Goal: Task Accomplishment & Management: Manage account settings

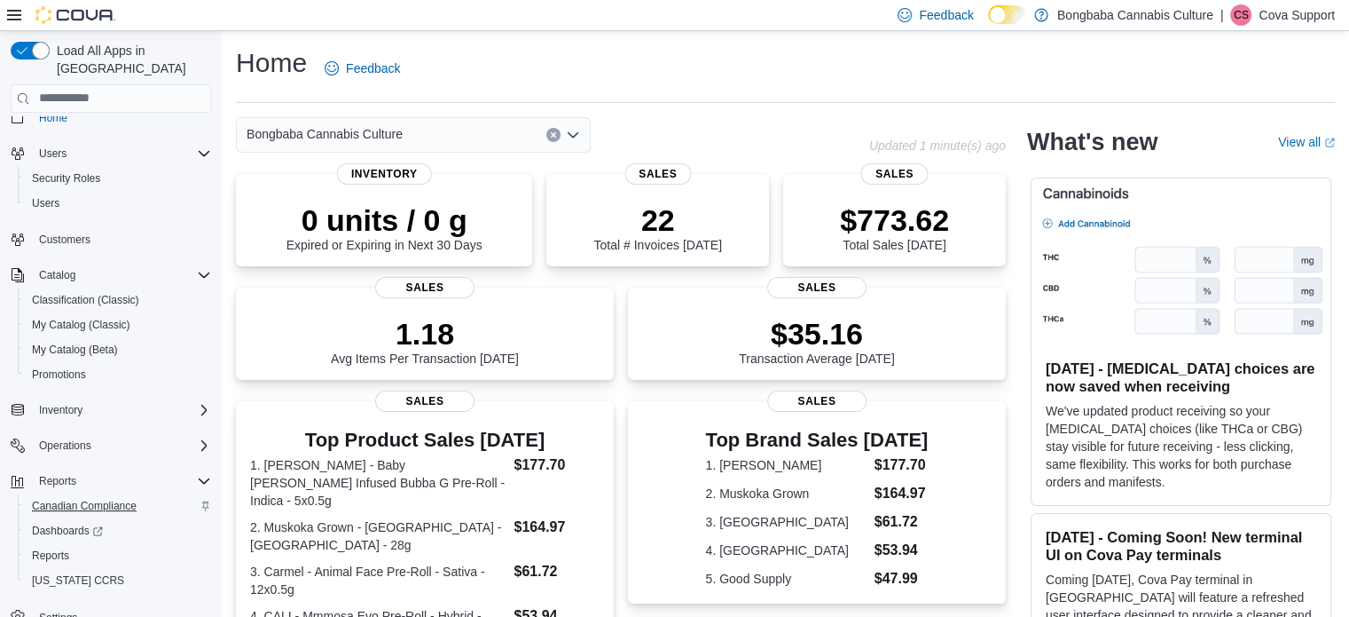
scroll to position [28, 0]
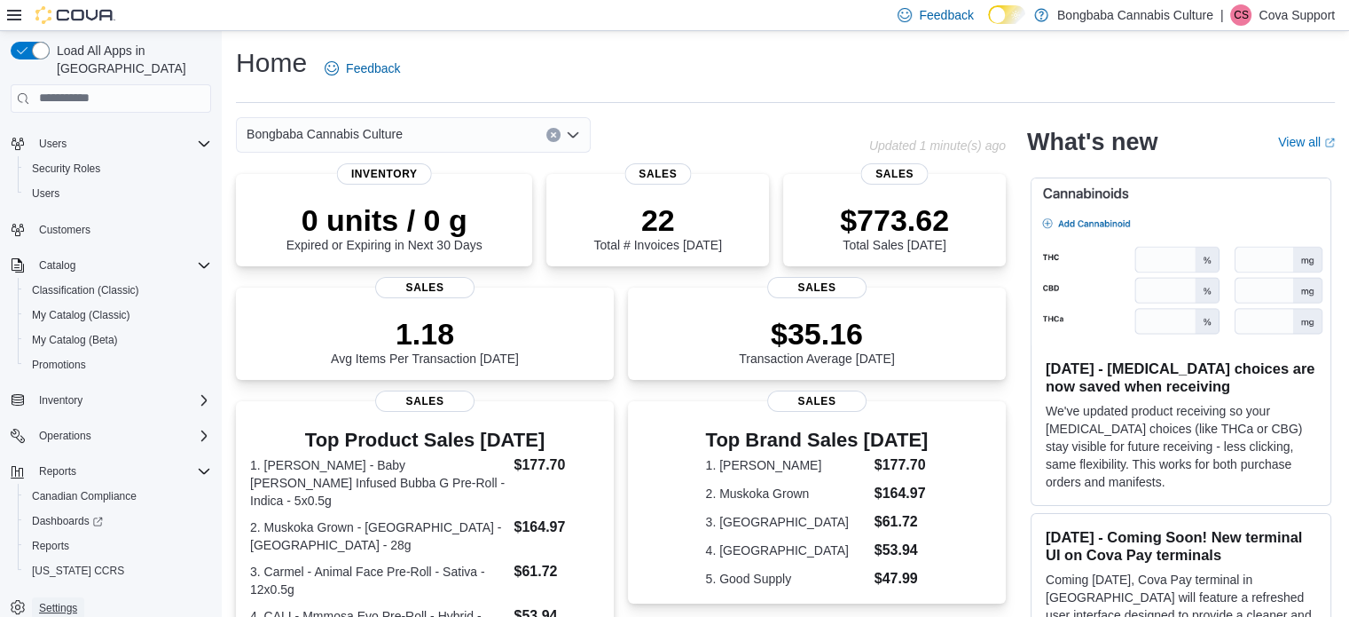
click at [66, 601] on span "Settings" at bounding box center [58, 608] width 38 height 14
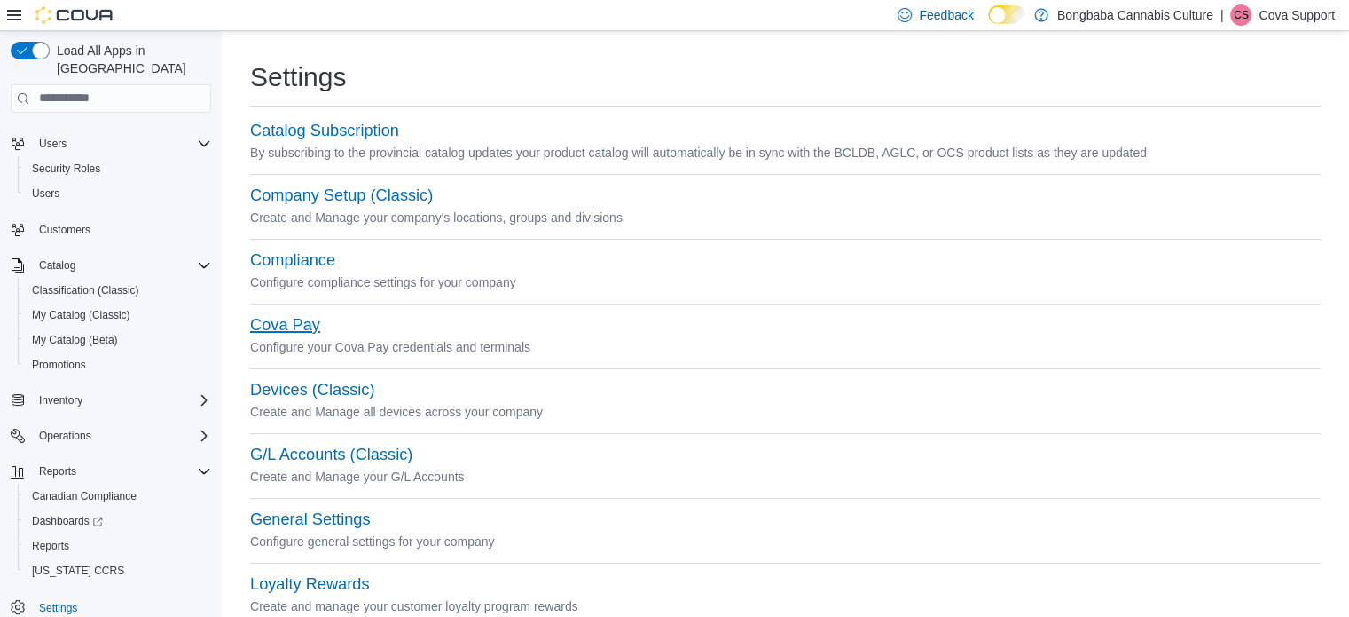
drag, startPoint x: 287, startPoint y: 325, endPoint x: 310, endPoint y: 325, distance: 23.1
click at [287, 325] on button "Cova Pay" at bounding box center [285, 325] width 70 height 19
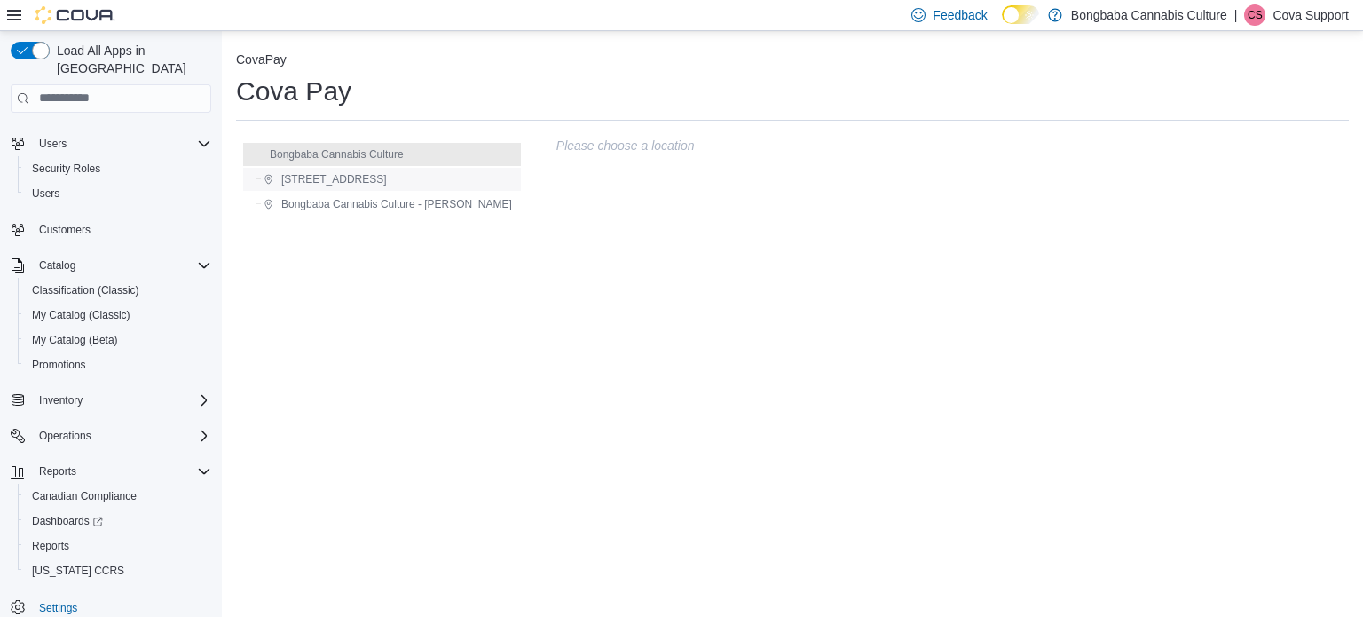
click at [334, 179] on span "[STREET_ADDRESS]" at bounding box center [334, 179] width 106 height 14
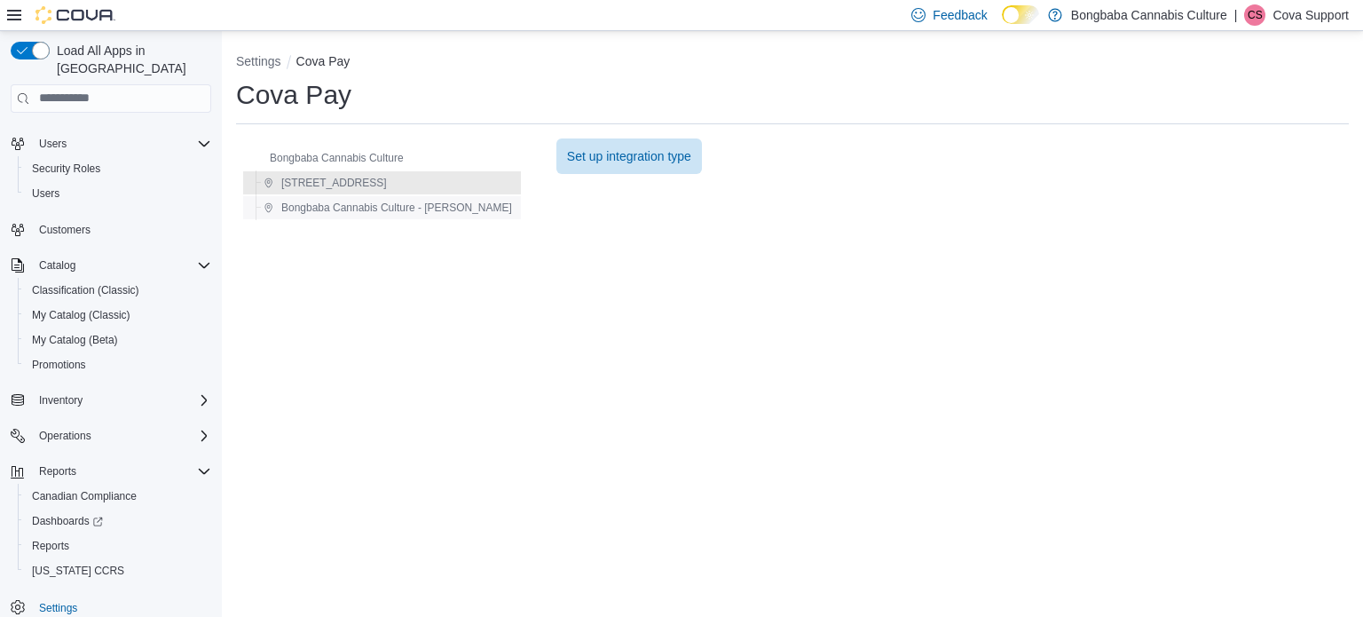
click at [350, 208] on span "Bongbaba Cannabis Culture - [PERSON_NAME]" at bounding box center [396, 207] width 231 height 14
click at [52, 601] on span "Settings" at bounding box center [58, 608] width 38 height 14
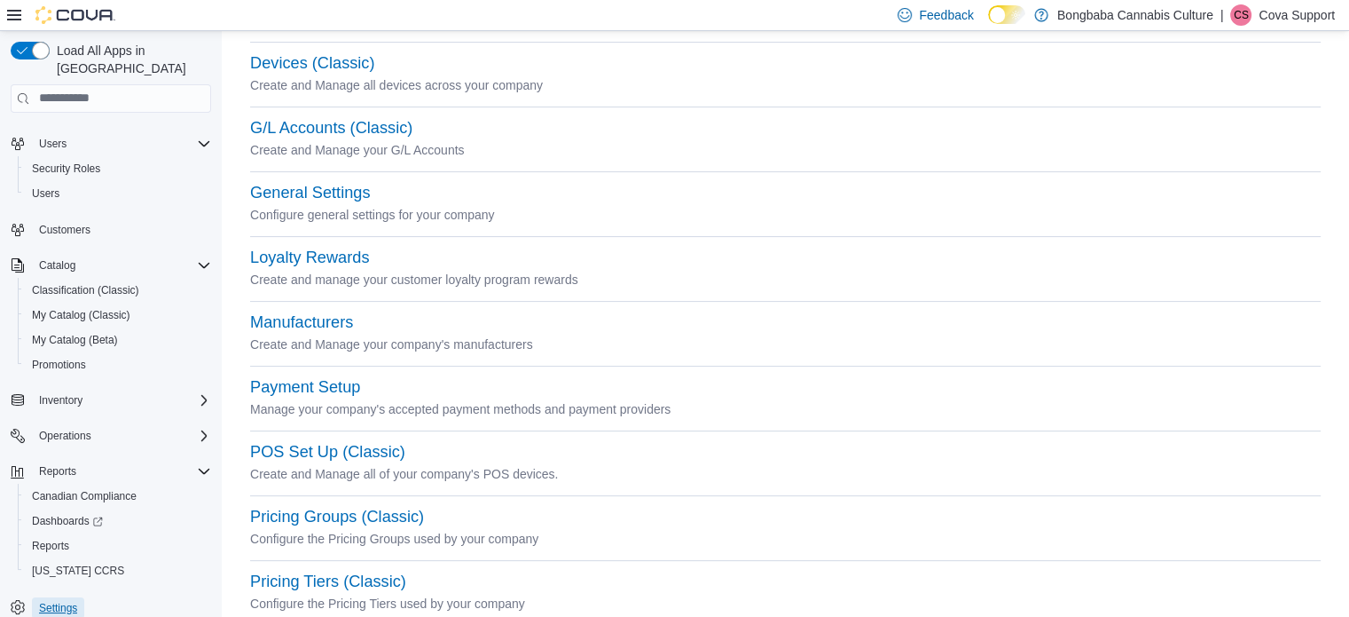
scroll to position [355, 0]
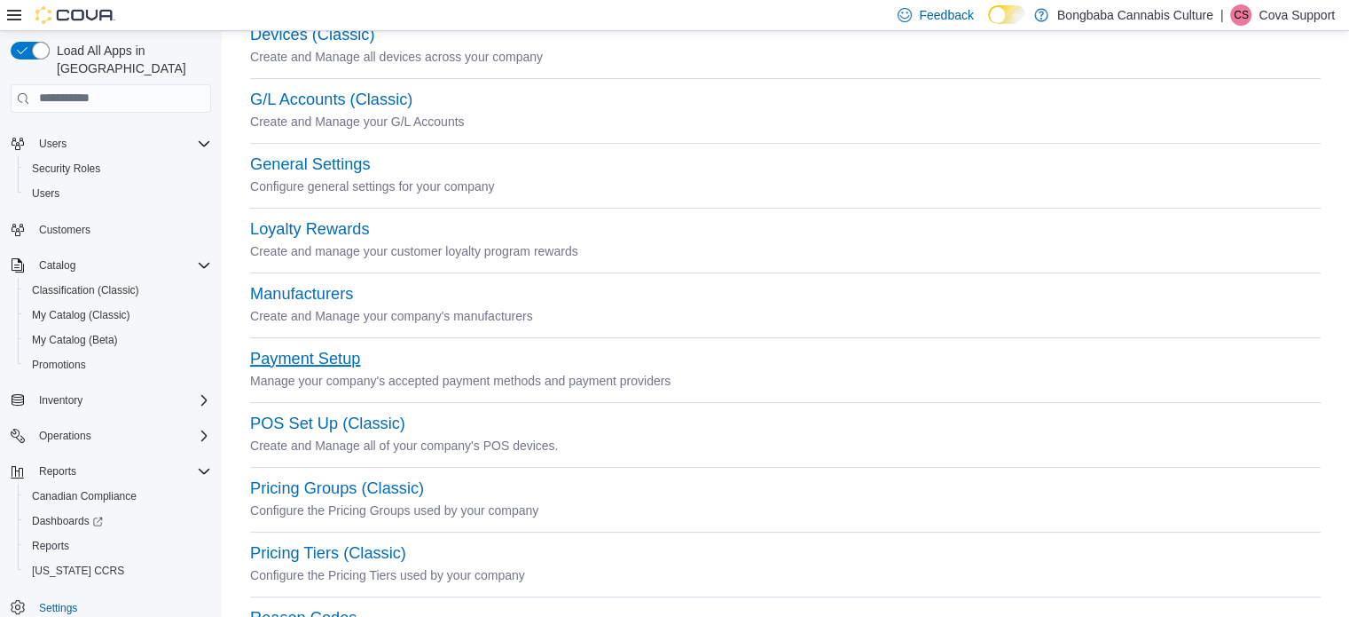
click at [326, 357] on button "Payment Setup" at bounding box center [305, 359] width 110 height 19
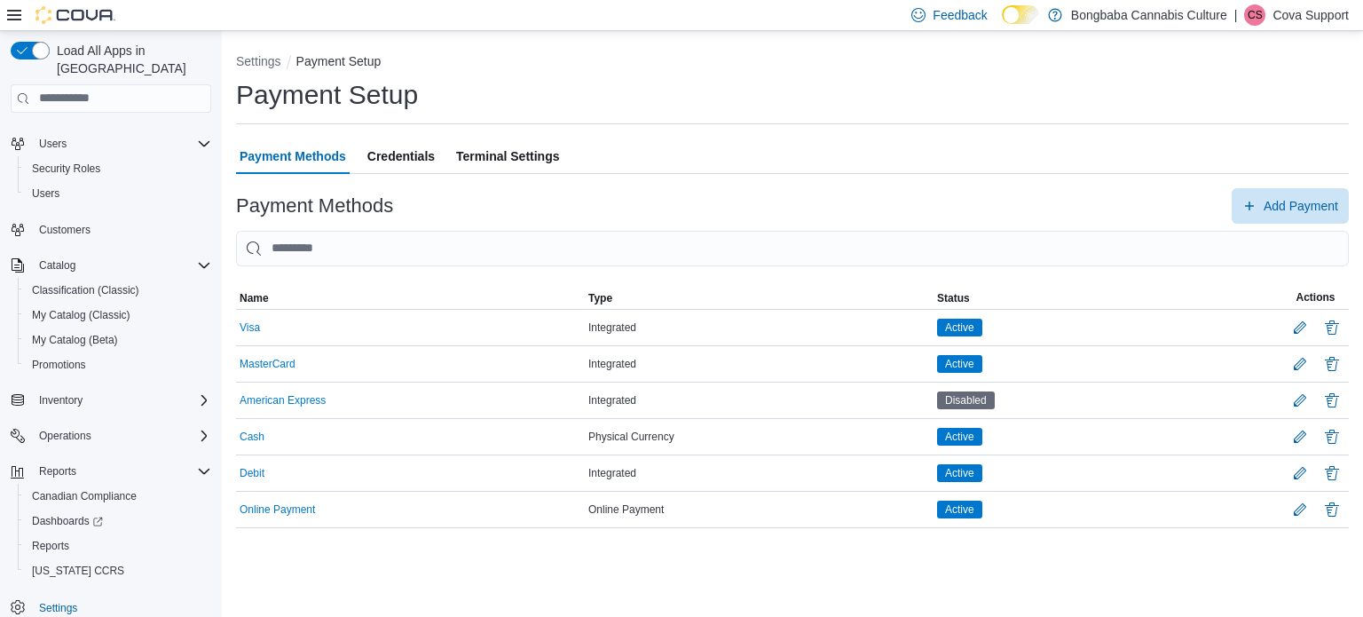
click at [411, 154] on span "Credentials" at bounding box center [400, 155] width 67 height 35
click at [288, 163] on span "Payment Methods" at bounding box center [293, 155] width 106 height 35
click at [511, 160] on span "Terminal Settings" at bounding box center [507, 155] width 103 height 35
drag, startPoint x: 60, startPoint y: 588, endPoint x: 271, endPoint y: 444, distance: 255.2
click at [60, 601] on span "Settings" at bounding box center [58, 608] width 38 height 14
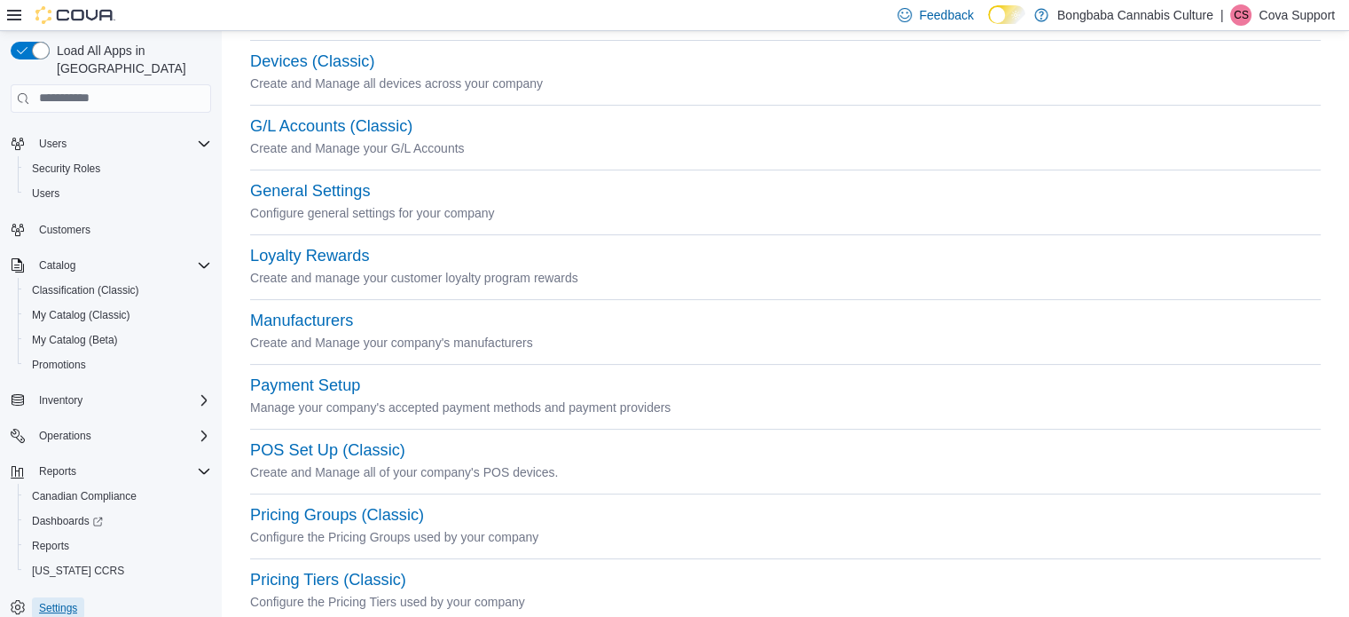
scroll to position [355, 0]
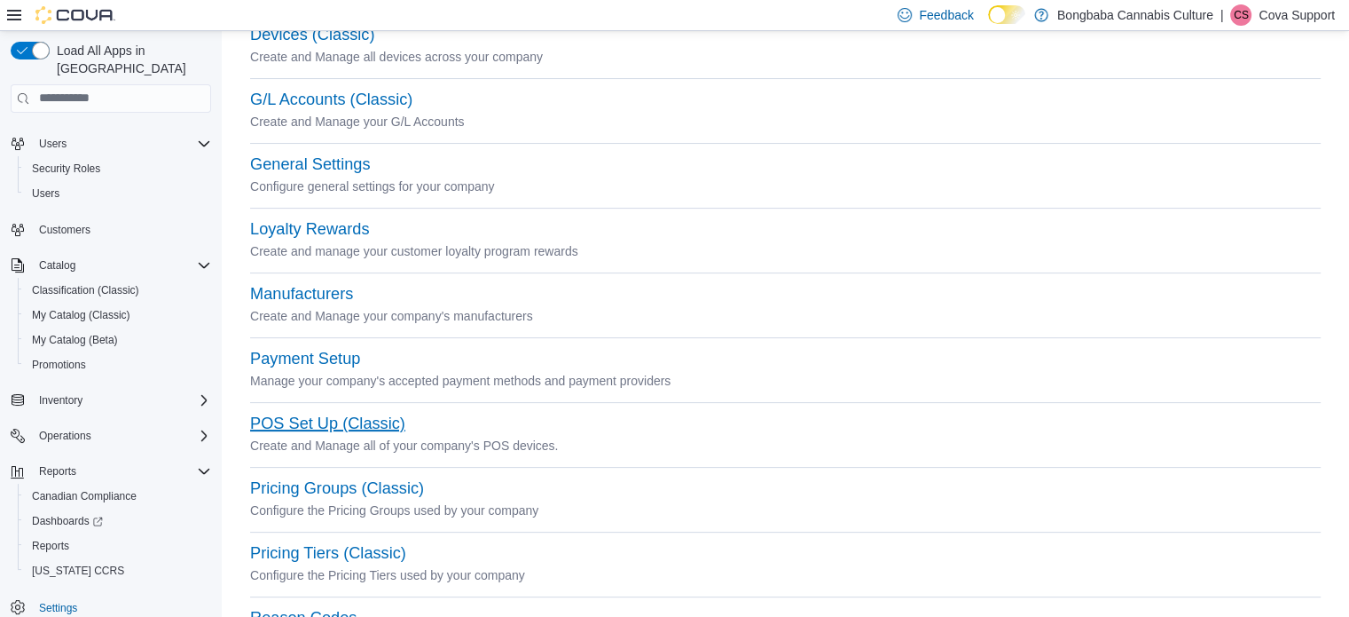
click at [365, 425] on button "POS Set Up (Classic)" at bounding box center [327, 423] width 155 height 19
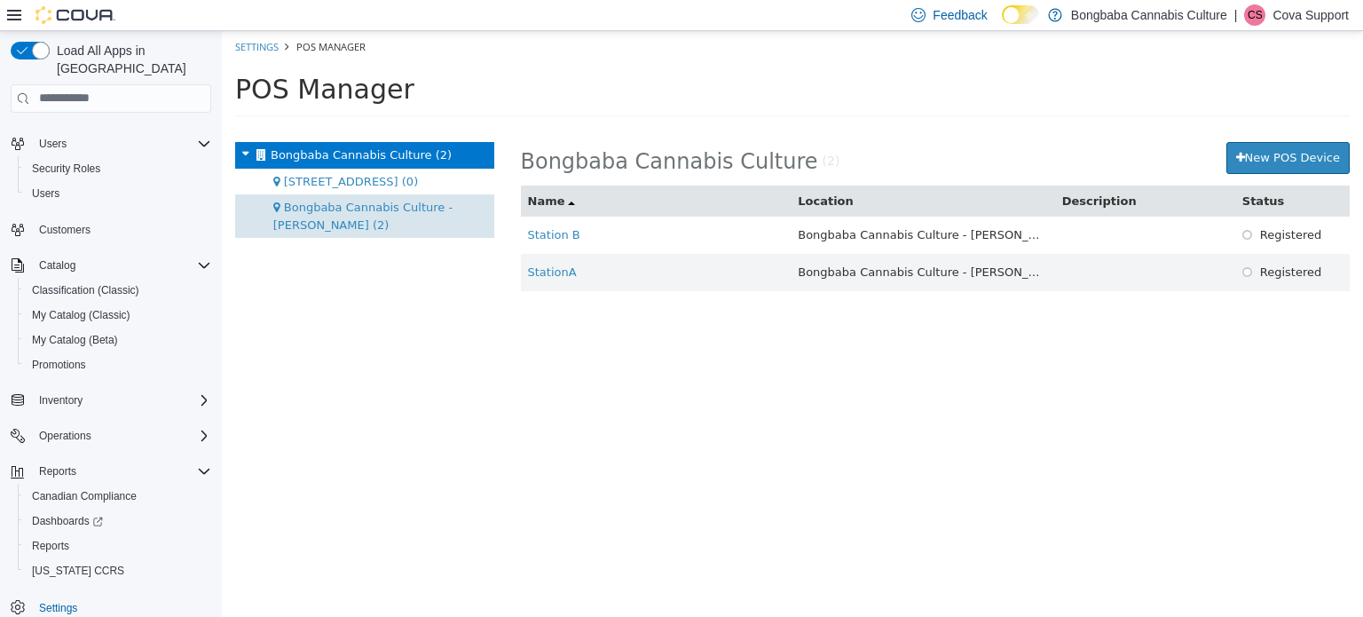
click at [366, 201] on span "Bongbaba Cannabis Culture - [PERSON_NAME] (2)" at bounding box center [362, 215] width 179 height 31
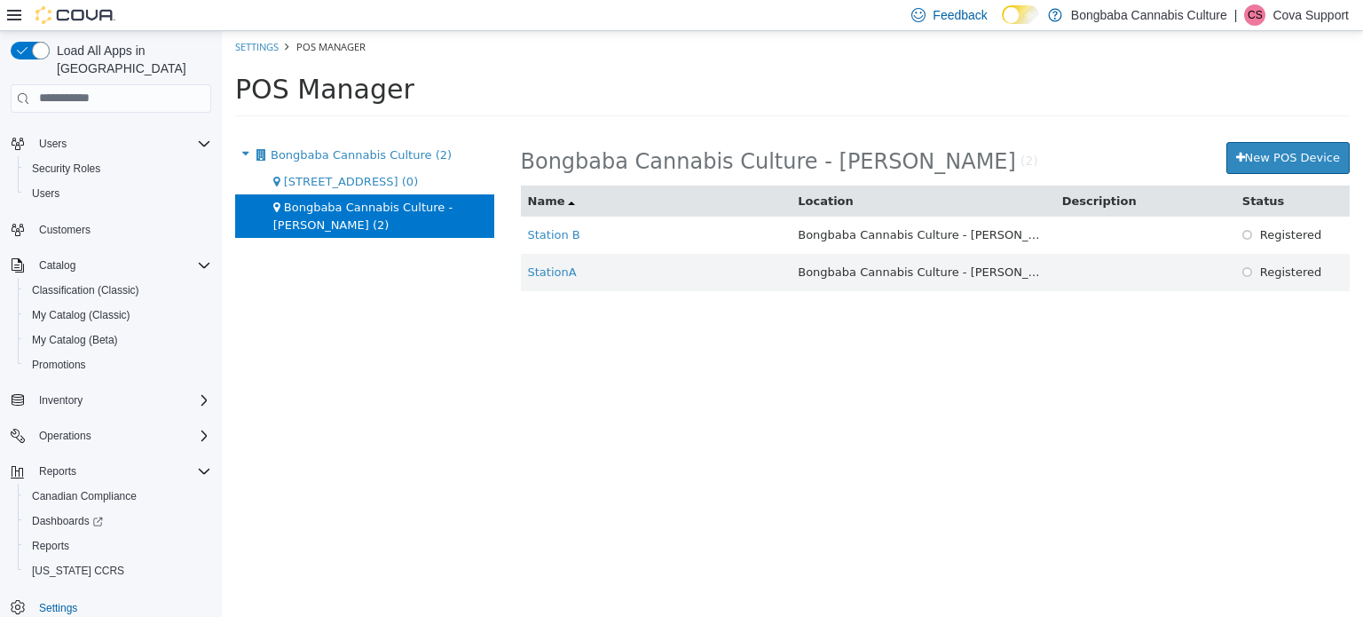
click at [1287, 10] on p "Cova Support" at bounding box center [1310, 14] width 76 height 21
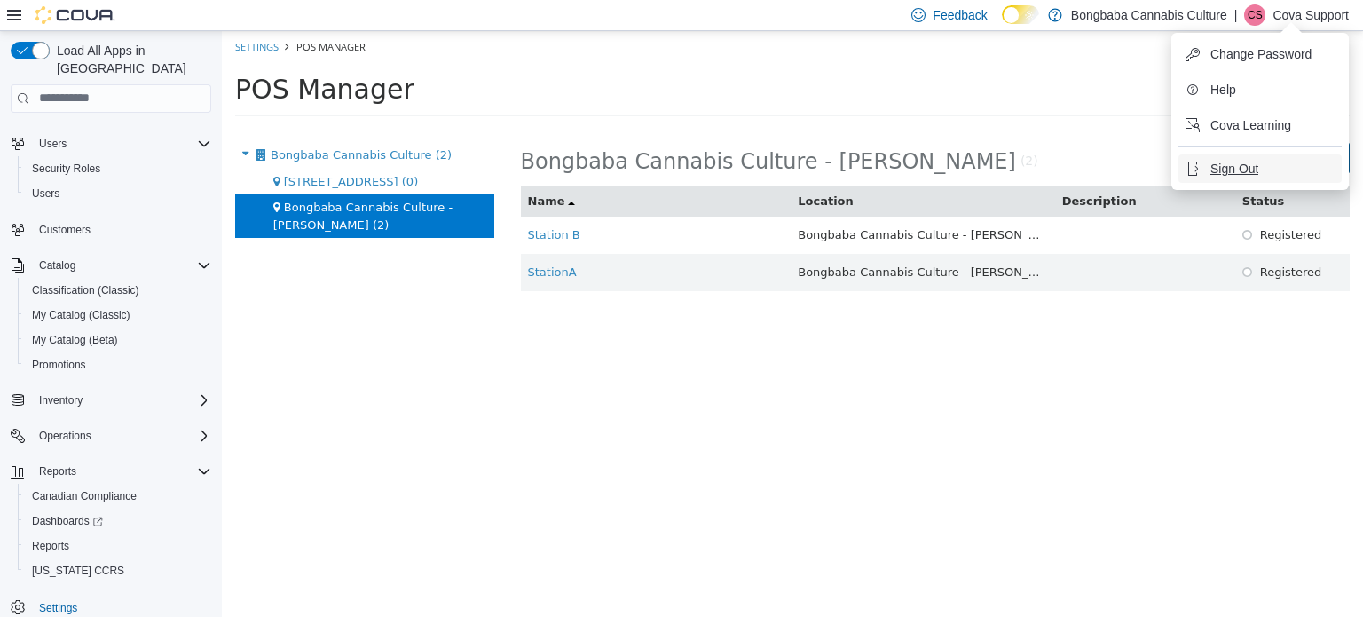
drag, startPoint x: 1228, startPoint y: 161, endPoint x: 970, endPoint y: 26, distance: 290.4
click at [1228, 161] on span "Sign Out" at bounding box center [1234, 169] width 48 height 18
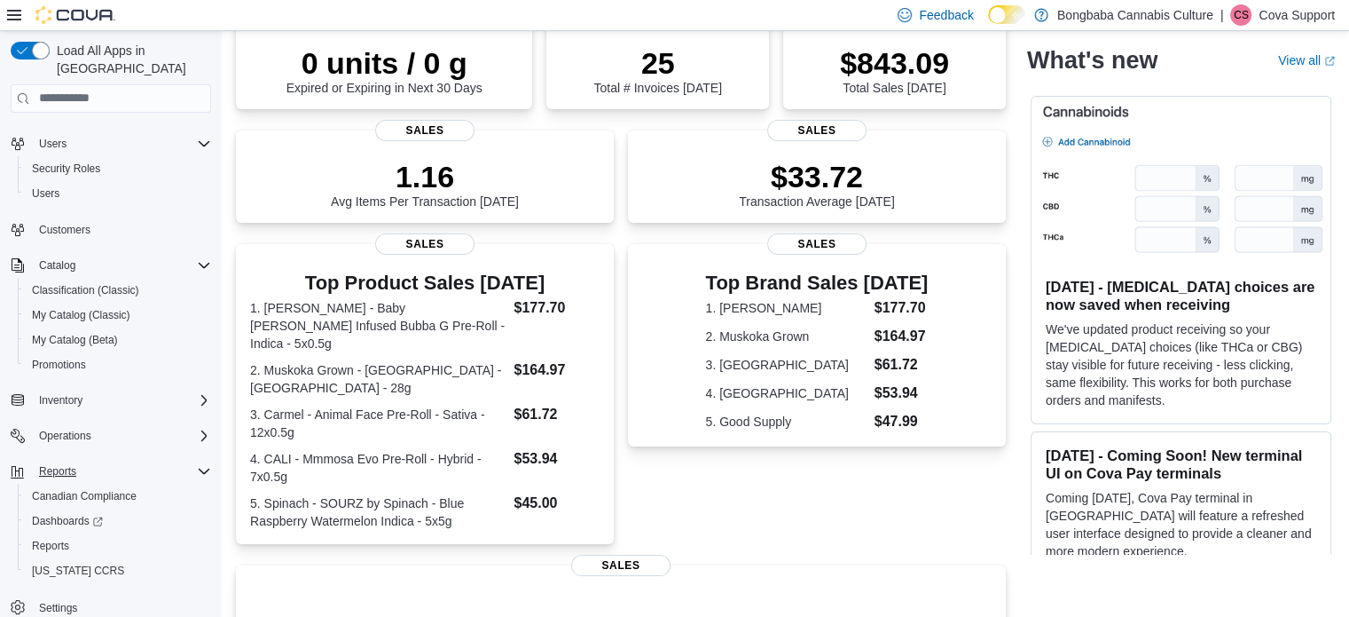
scroll to position [177, 0]
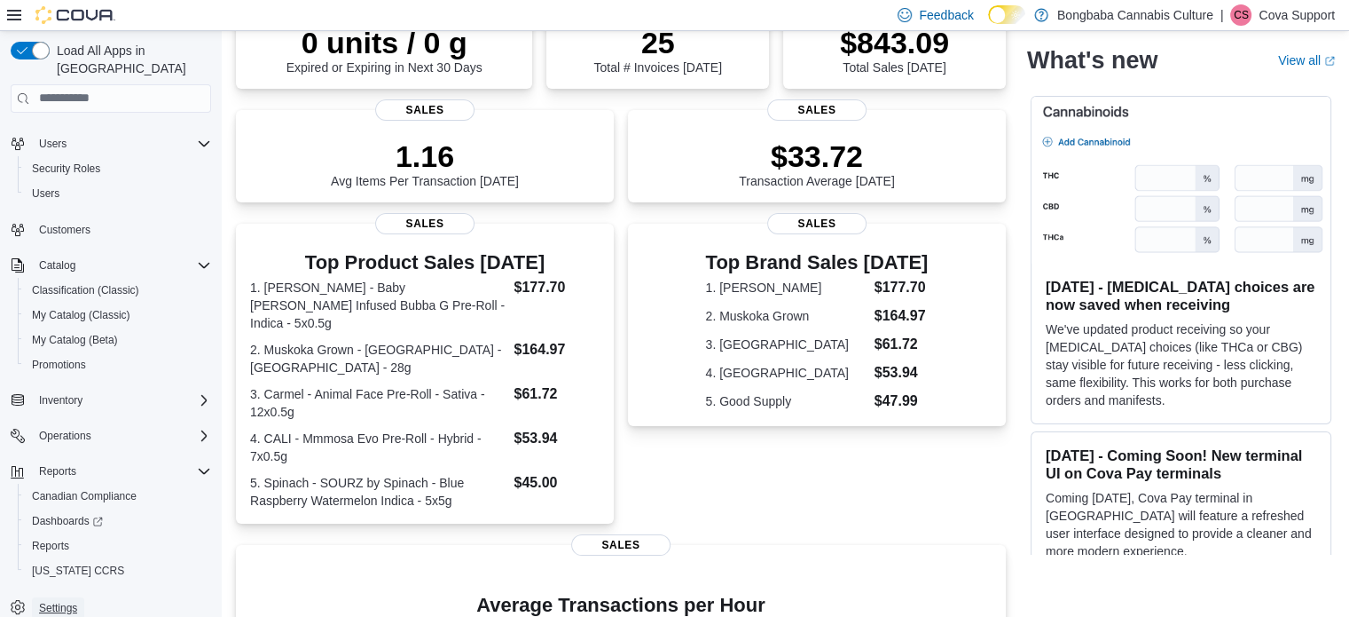
click at [57, 601] on span "Settings" at bounding box center [58, 608] width 38 height 14
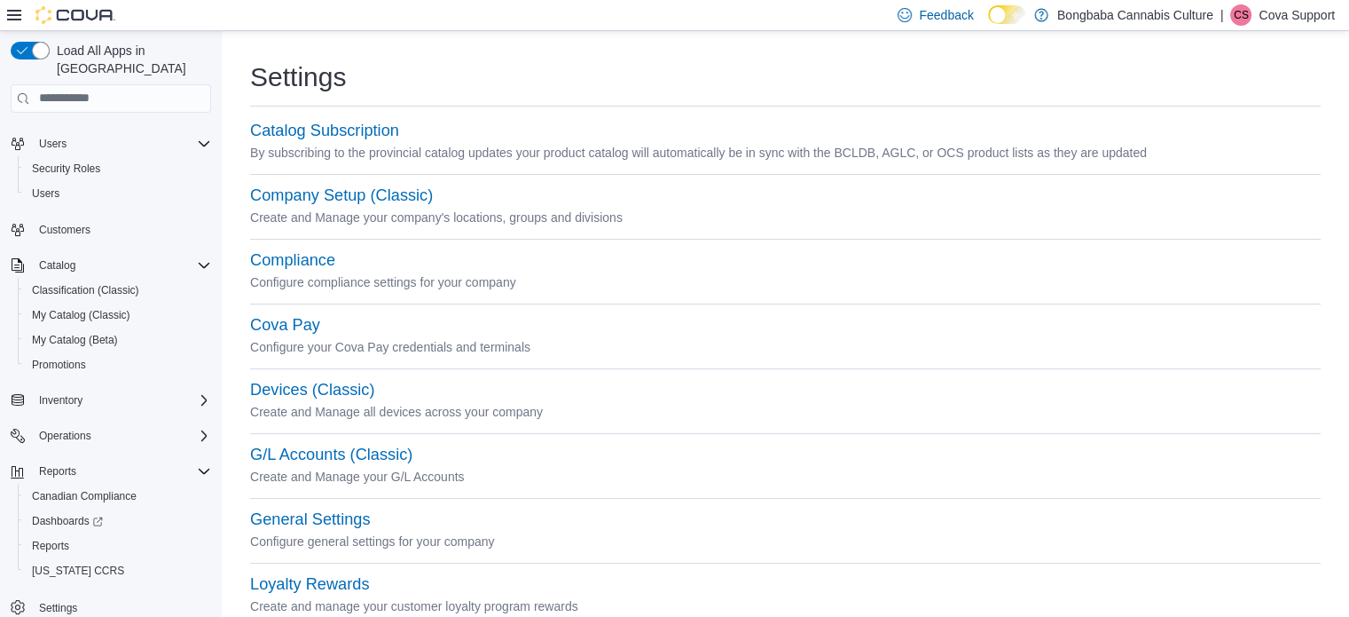
drag, startPoint x: 629, startPoint y: 78, endPoint x: 589, endPoint y: 66, distance: 41.8
click at [621, 78] on div "Settings" at bounding box center [785, 76] width 1071 height 35
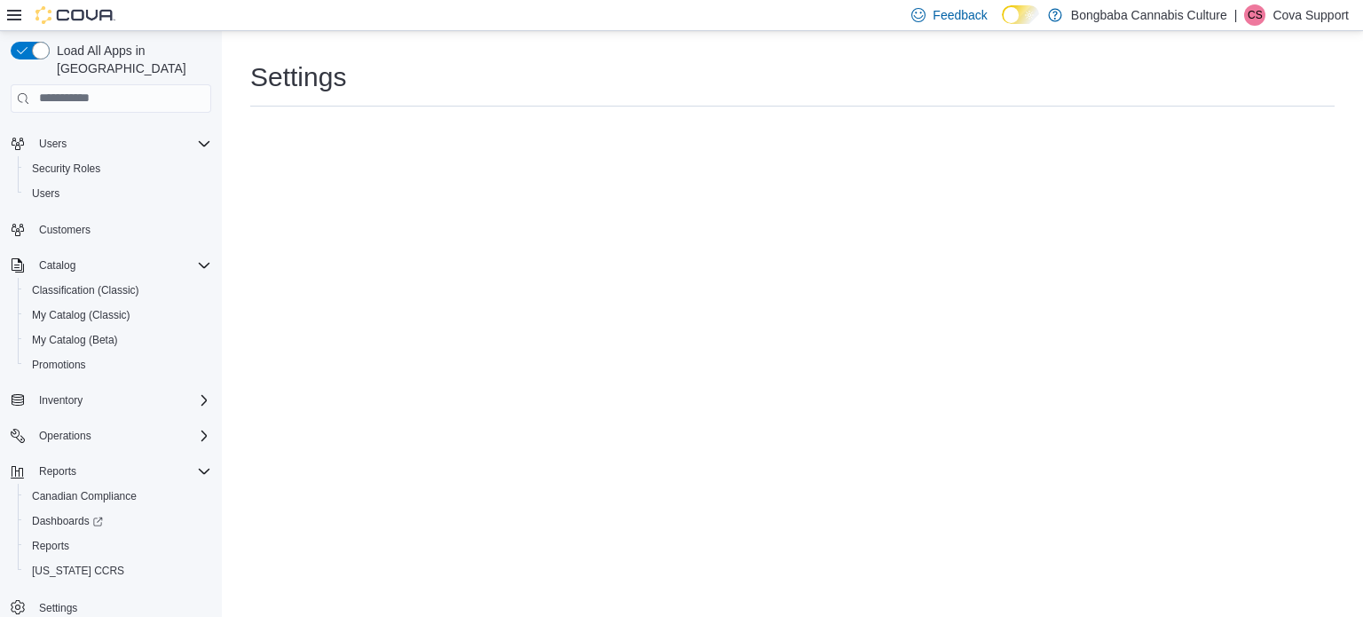
click at [1318, 15] on p "Cova Support" at bounding box center [1310, 14] width 76 height 21
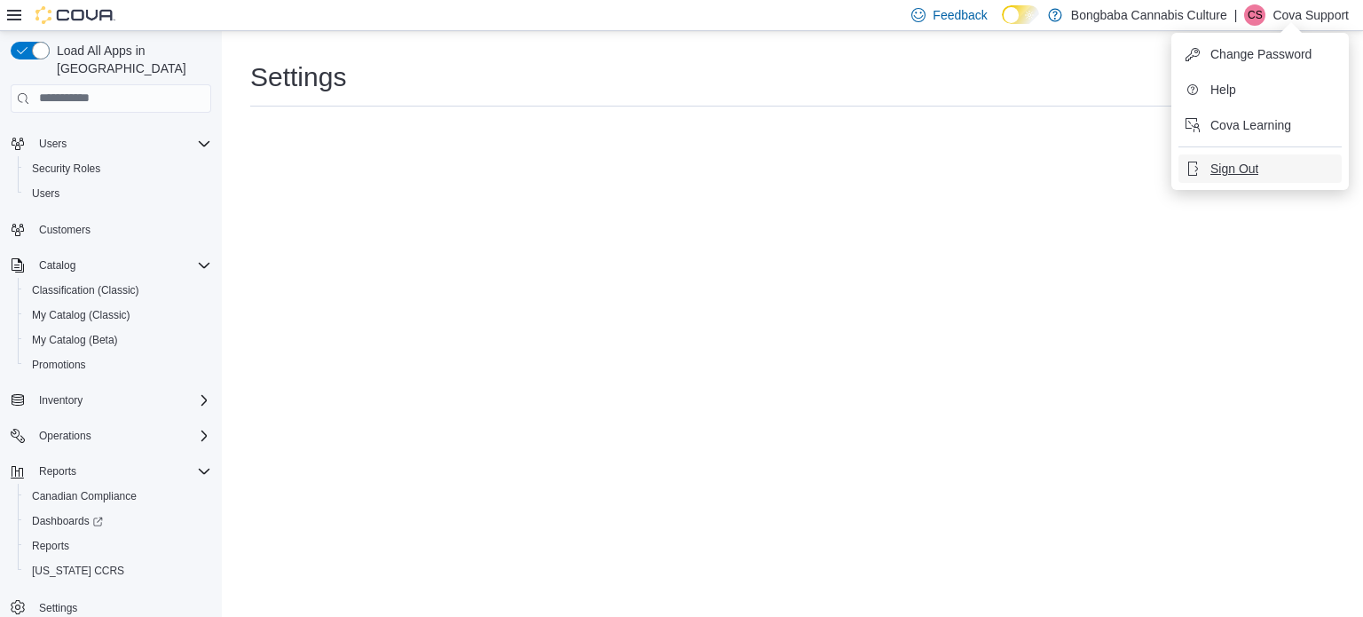
click at [1248, 169] on span "Sign Out" at bounding box center [1234, 169] width 48 height 18
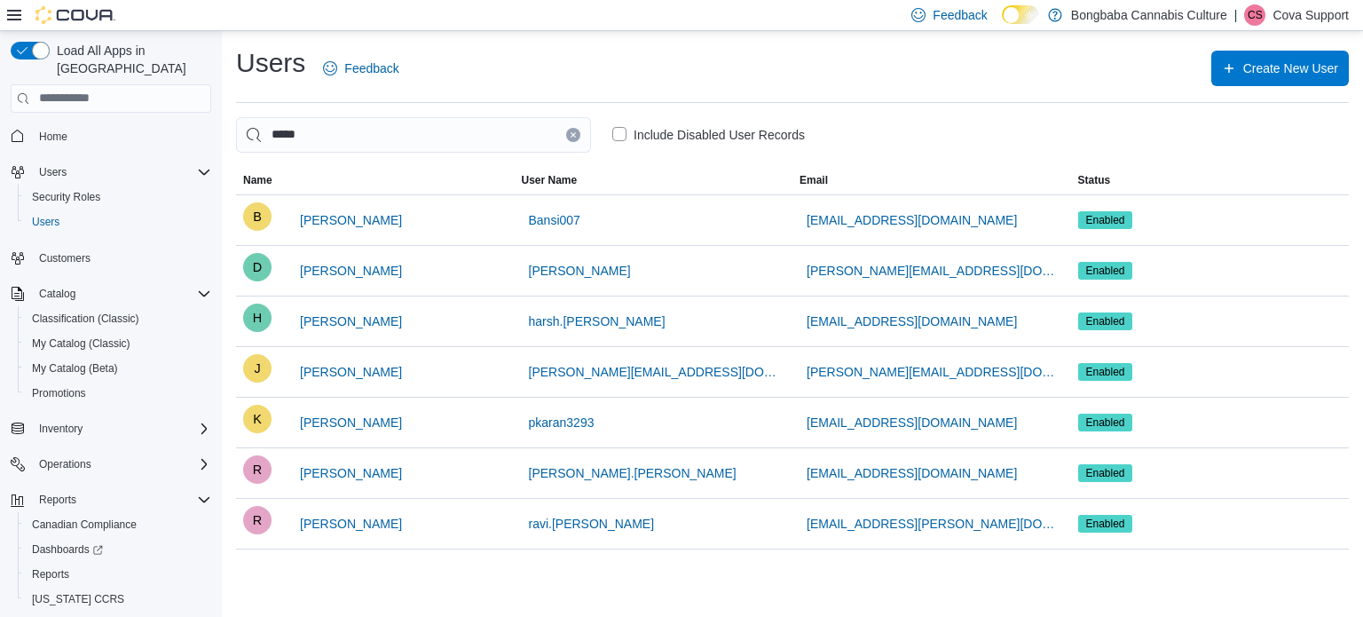
click at [1285, 13] on p "Cova Support" at bounding box center [1310, 14] width 76 height 21
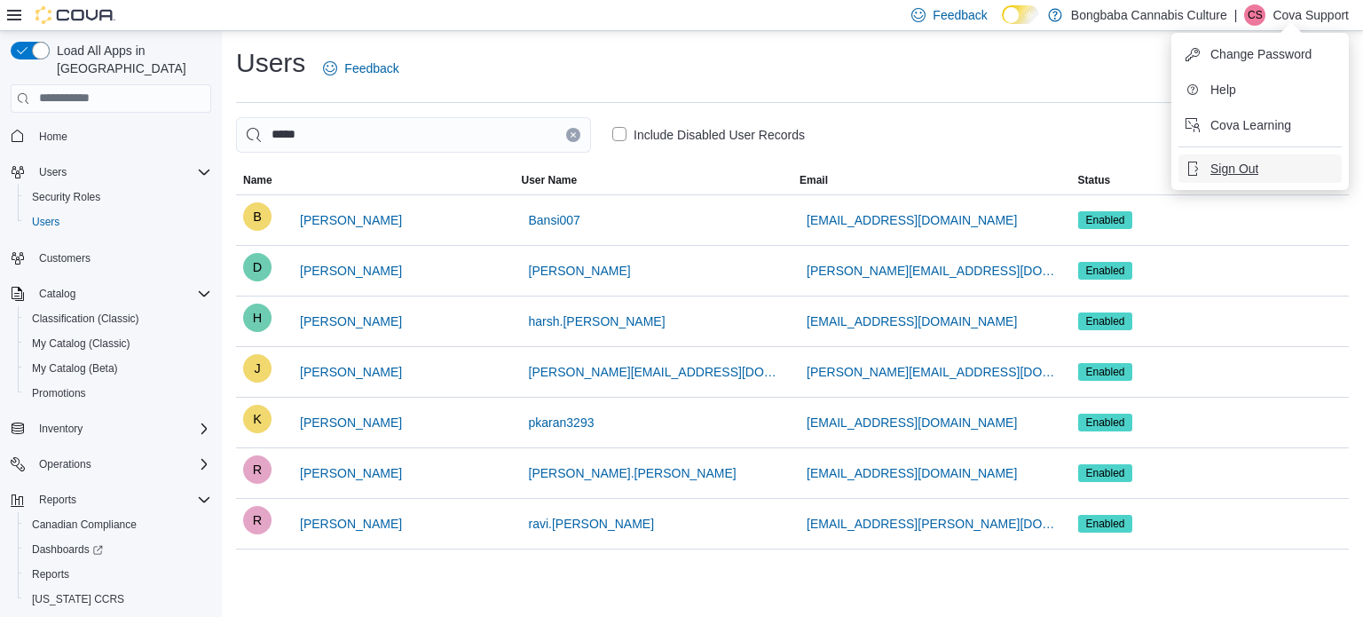
click at [1235, 169] on span "Sign Out" at bounding box center [1234, 169] width 48 height 18
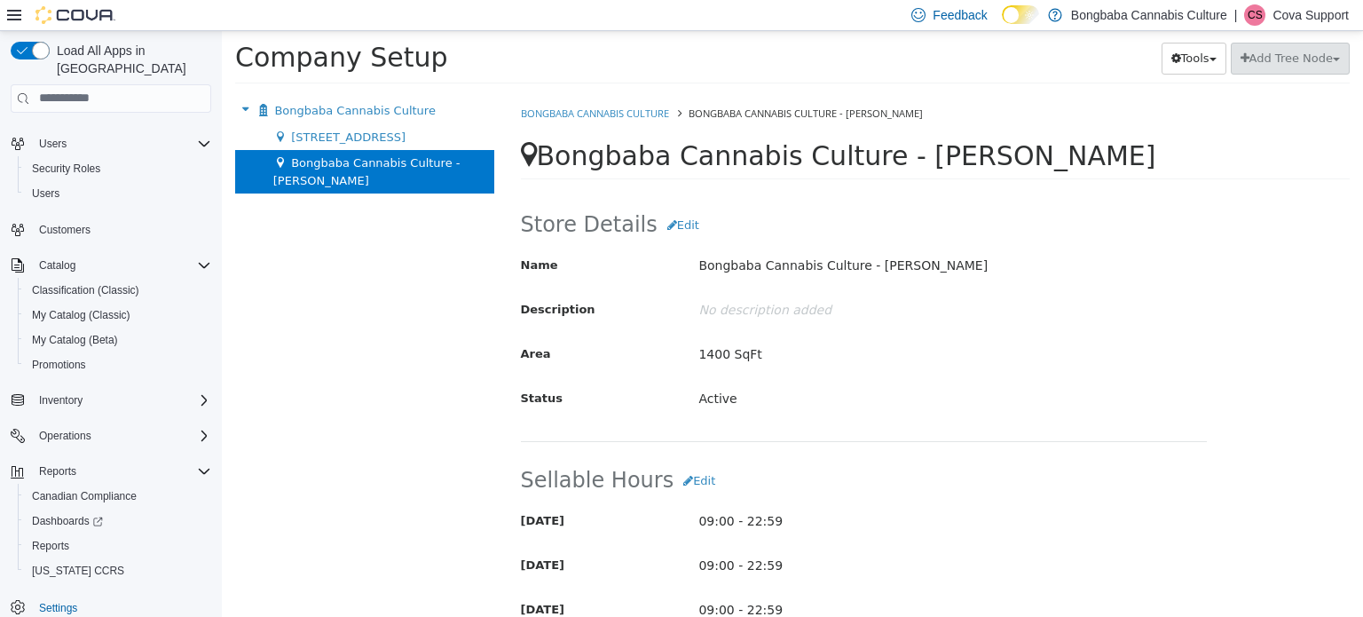
scroll to position [897, 0]
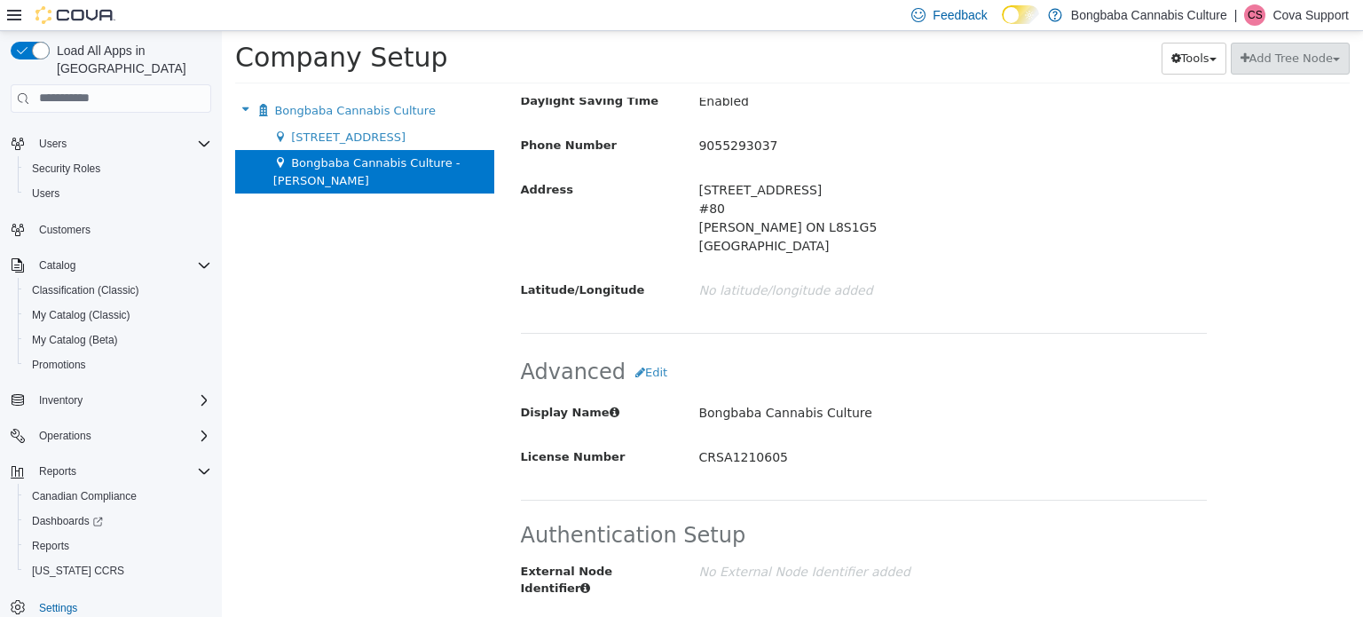
drag, startPoint x: 1313, startPoint y: 6, endPoint x: 1316, endPoint y: 31, distance: 25.0
click at [1314, 7] on p "Cova Support" at bounding box center [1310, 14] width 76 height 21
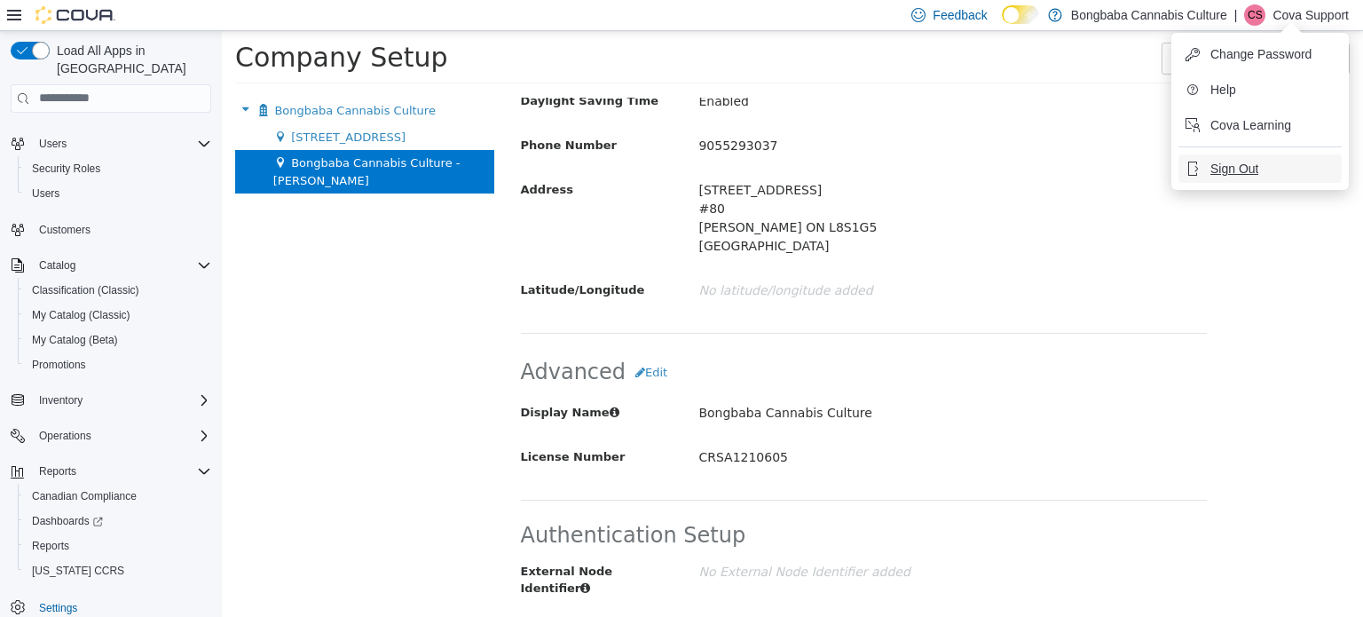
click at [1242, 170] on span "Sign Out" at bounding box center [1234, 169] width 48 height 18
